Goal: Task Accomplishment & Management: Manage account settings

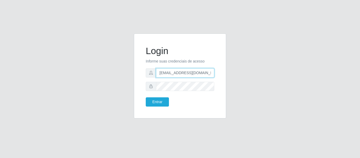
click at [182, 72] on input "[EMAIL_ADDRESS][DOMAIN_NAME]" at bounding box center [185, 72] width 58 height 9
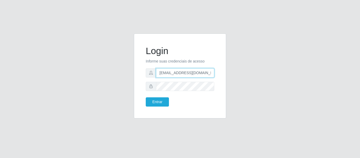
click at [182, 72] on input "[EMAIL_ADDRESS][DOMAIN_NAME]" at bounding box center [185, 72] width 58 height 9
type input "camilaglacer@real"
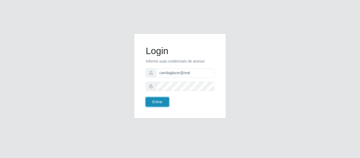
click at [153, 100] on button "Entrar" at bounding box center [157, 101] width 23 height 9
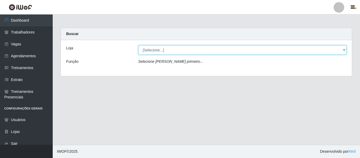
click at [148, 50] on select "[Selecione...] Glace Real Confeitaria" at bounding box center [242, 49] width 208 height 9
select select "445"
click at [138, 45] on select "[Selecione...] Glace Real Confeitaria" at bounding box center [242, 49] width 208 height 9
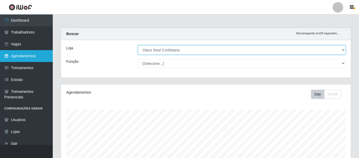
scroll to position [109, 290]
